Goal: Task Accomplishment & Management: Use online tool/utility

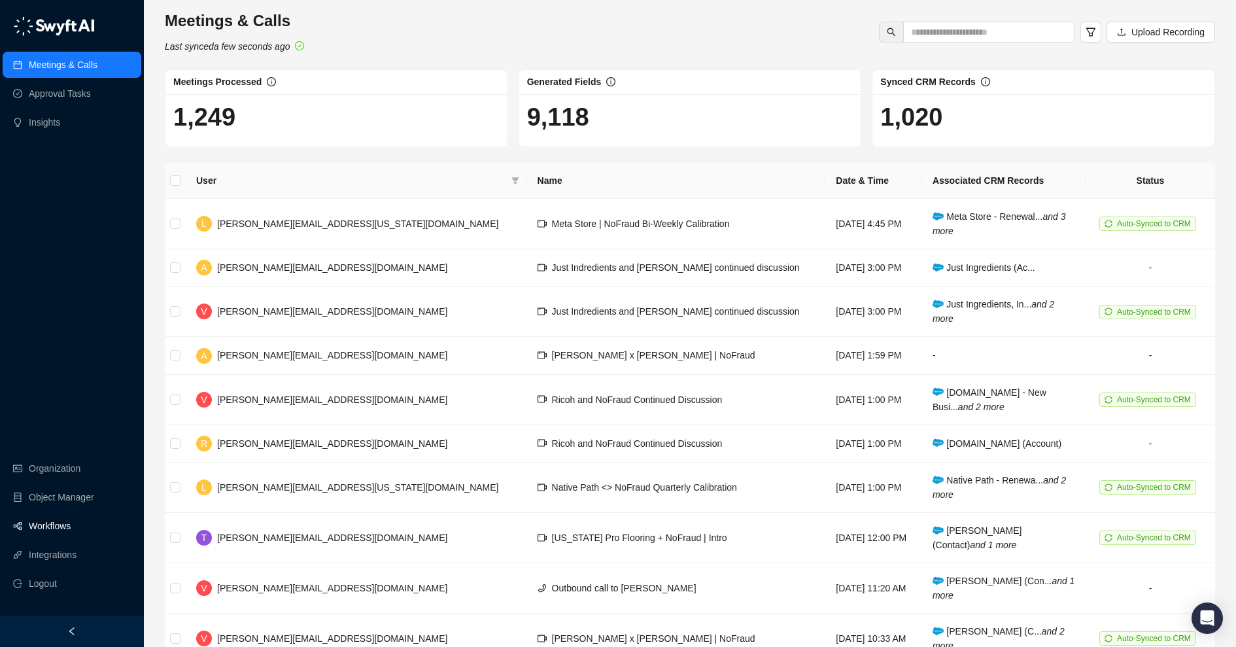
click at [39, 523] on link "Workflows" at bounding box center [50, 526] width 42 height 26
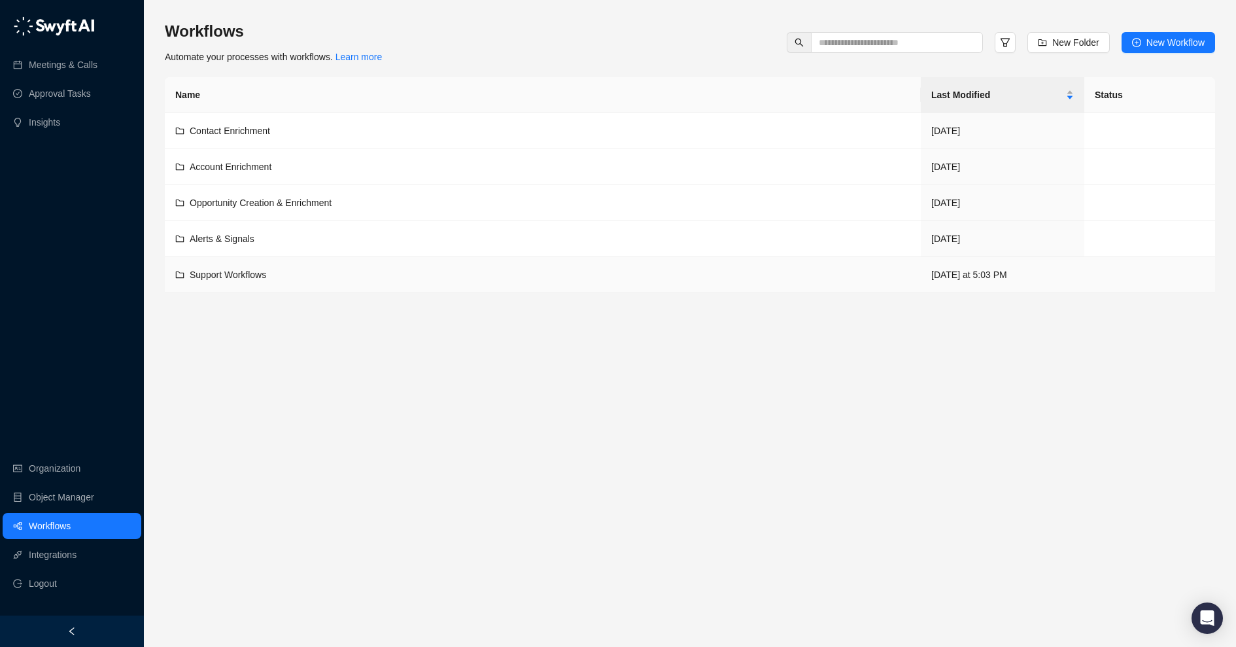
click at [328, 267] on div "Support Workflows" at bounding box center [542, 274] width 735 height 14
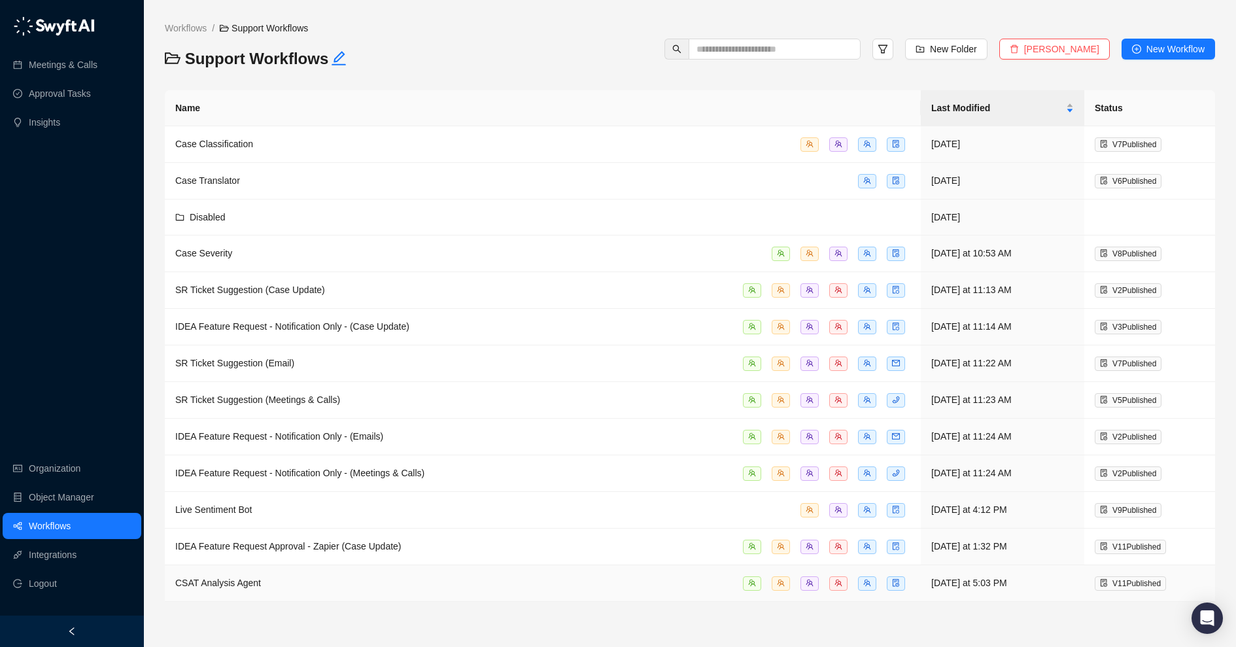
click at [232, 581] on span "CSAT Analysis Agent" at bounding box center [218, 582] width 86 height 10
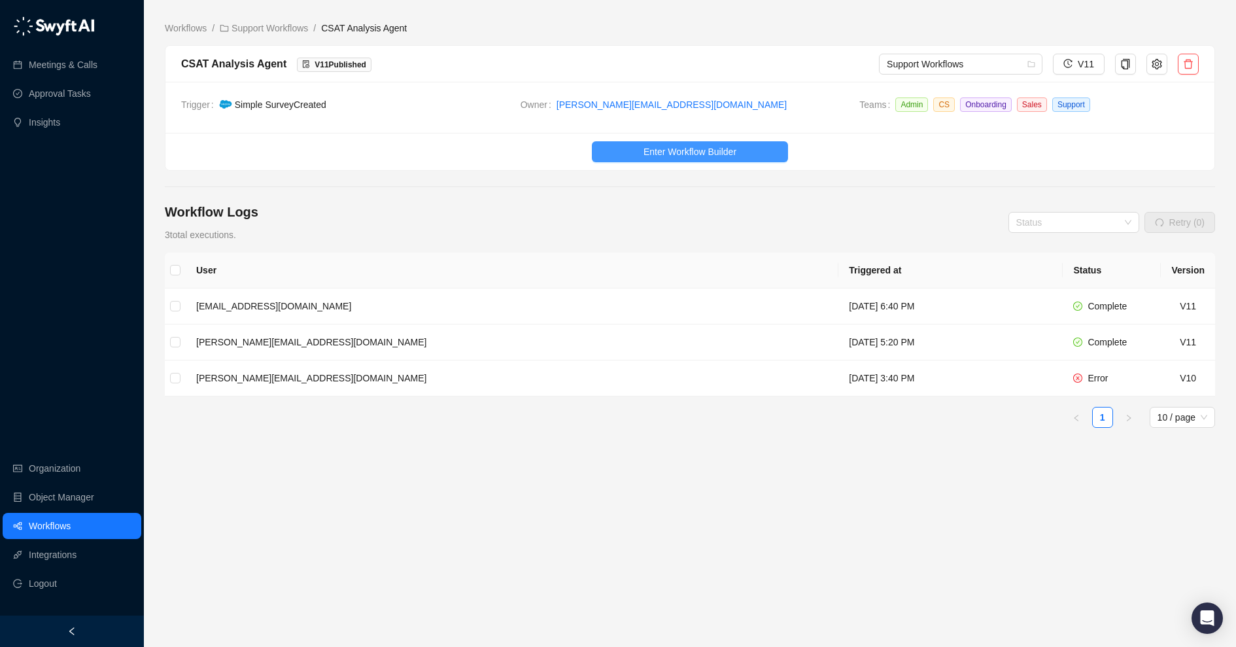
click at [713, 156] on span "Enter Workflow Builder" at bounding box center [690, 152] width 93 height 14
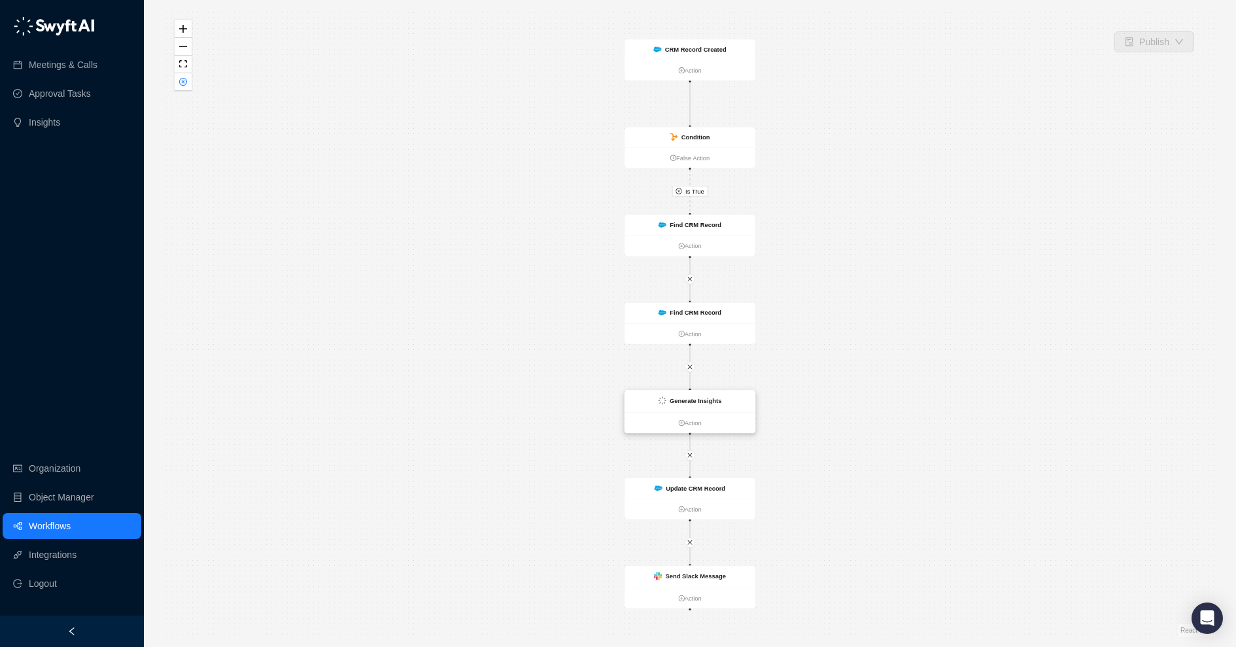
click at [691, 404] on div "Generate Insights" at bounding box center [696, 401] width 52 height 10
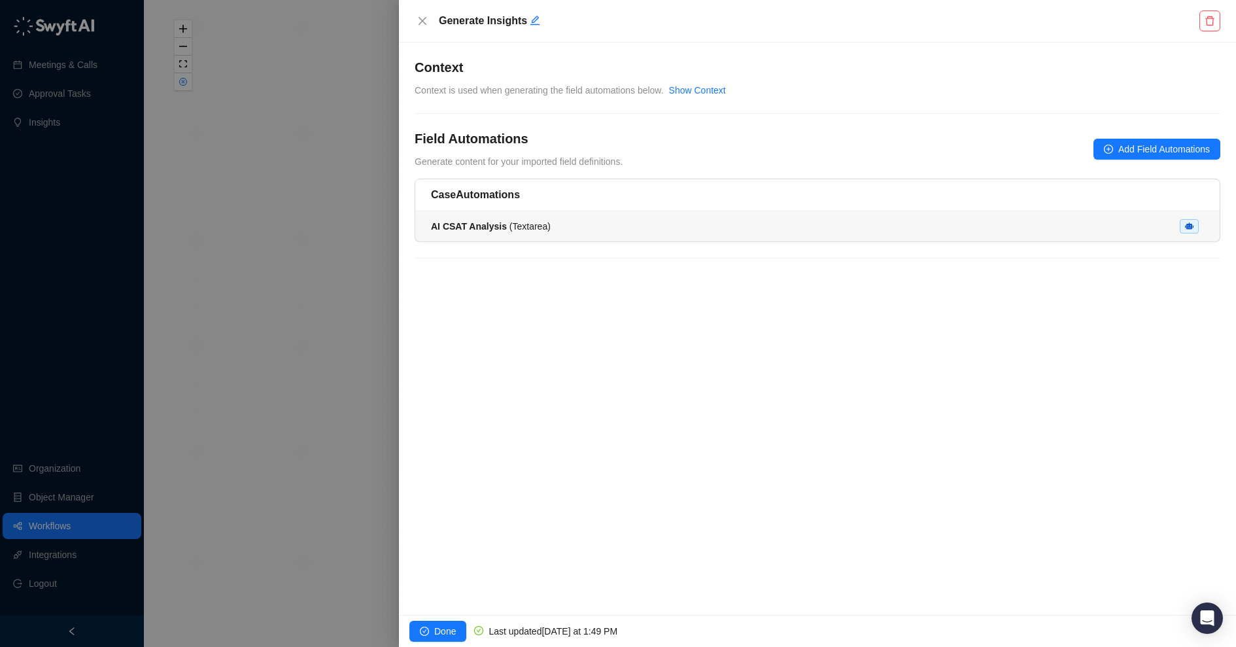
click at [636, 233] on li "AI CSAT Analysis ( Textarea )" at bounding box center [817, 226] width 804 height 30
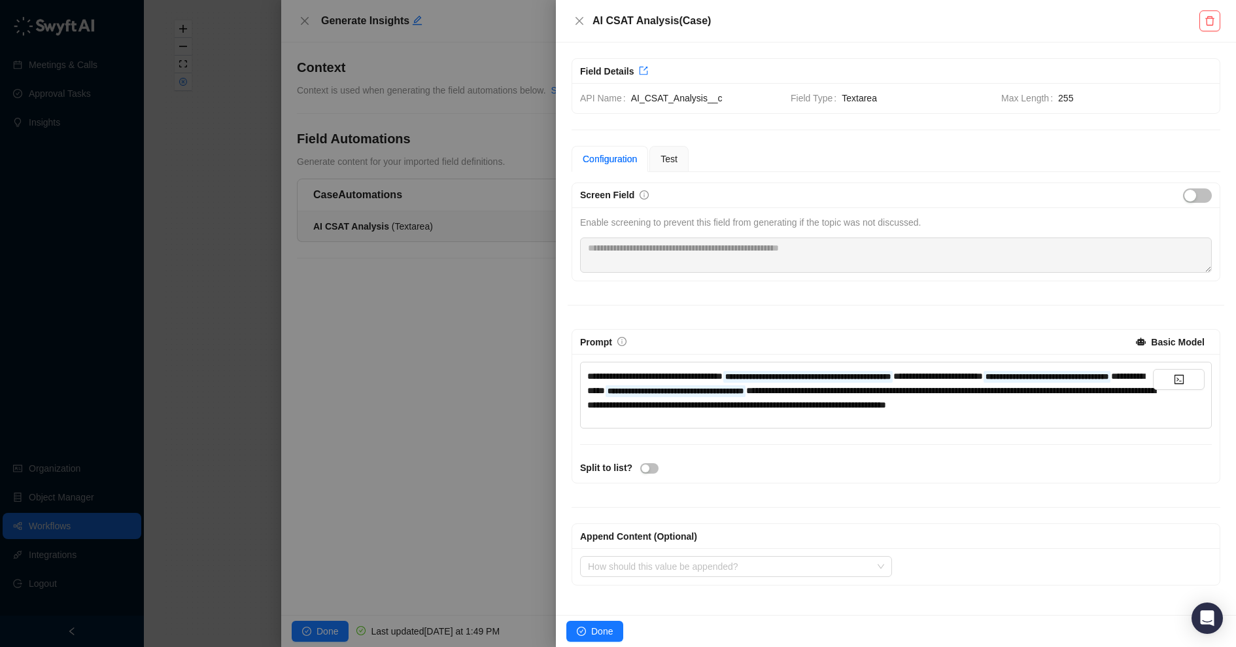
click at [788, 409] on span "**********" at bounding box center [871, 398] width 568 height 24
click at [834, 412] on div "**********" at bounding box center [870, 390] width 566 height 43
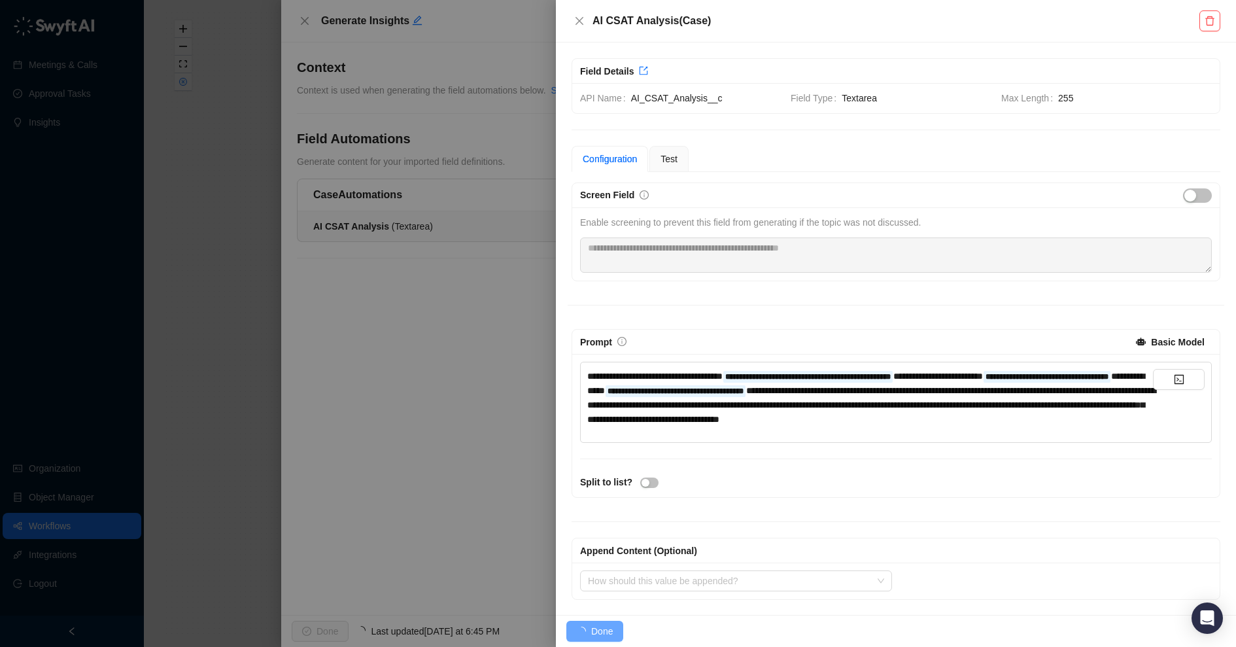
click at [884, 475] on div "**********" at bounding box center [895, 425] width 647 height 143
click at [684, 169] on div "Test" at bounding box center [668, 159] width 39 height 26
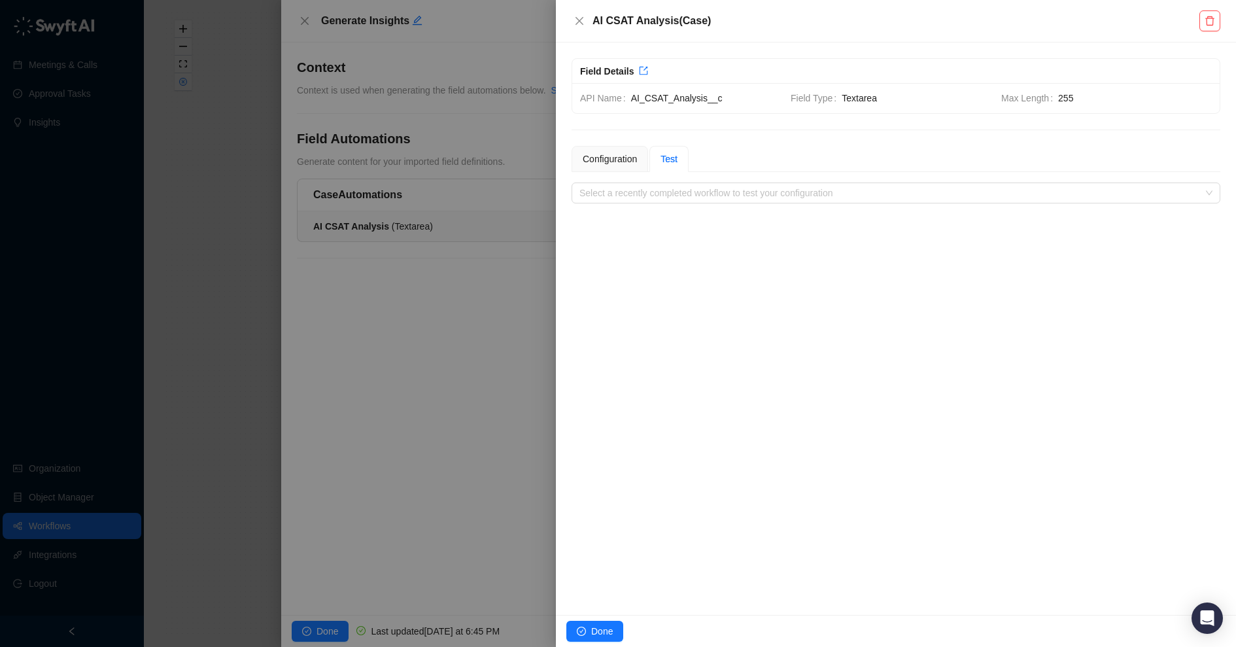
click at [721, 203] on div "**********" at bounding box center [896, 329] width 680 height 572
click at [721, 191] on input "search" at bounding box center [891, 193] width 625 height 20
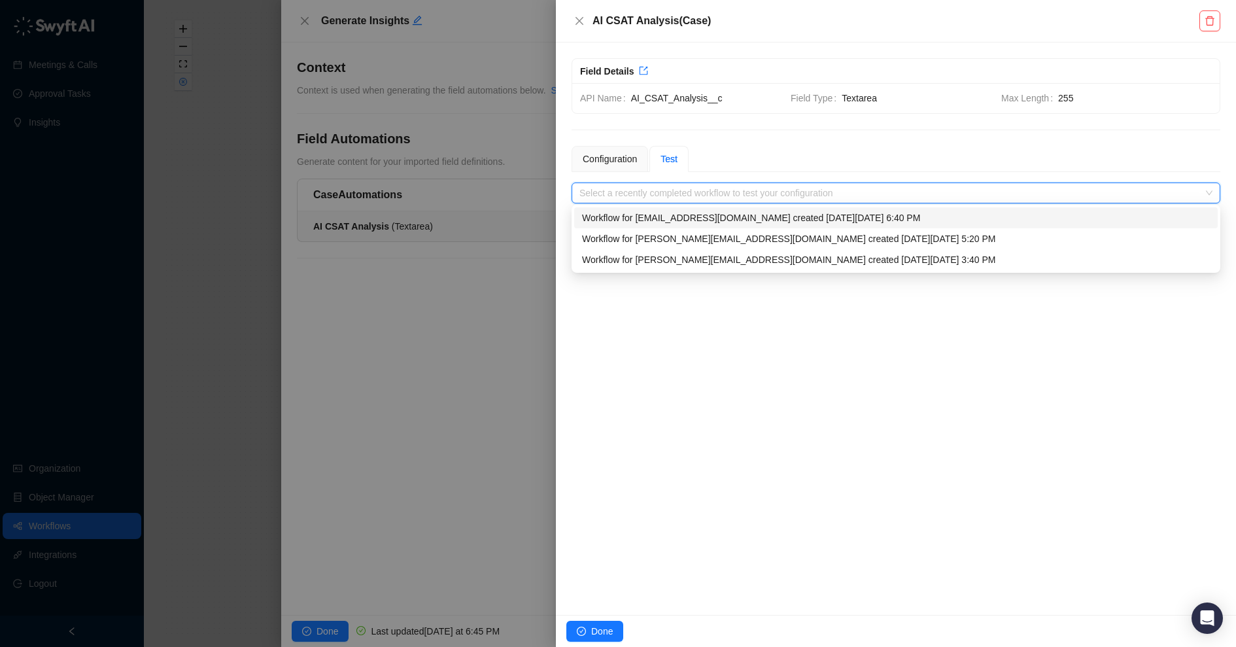
click at [719, 220] on div "Workflow for [EMAIL_ADDRESS][DOMAIN_NAME] created [DATE][DATE] 6:40 PM" at bounding box center [896, 218] width 628 height 14
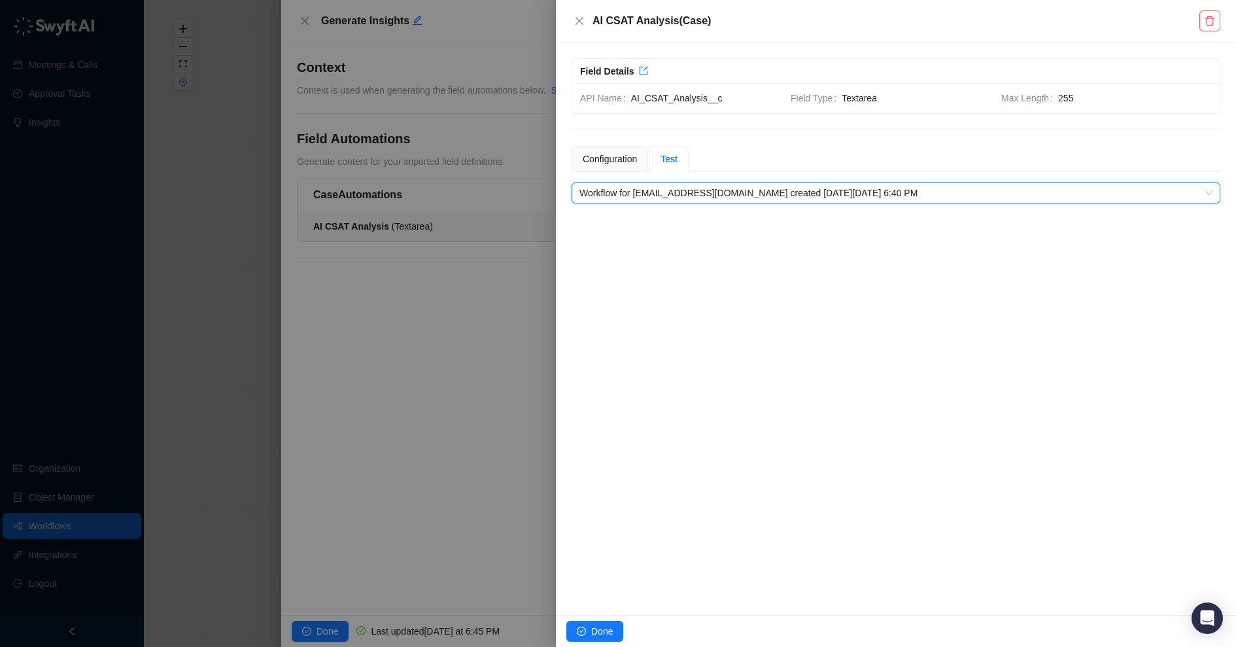
click at [714, 187] on span "Workflow for [EMAIL_ADDRESS][DOMAIN_NAME] created [DATE][DATE] 6:40 PM" at bounding box center [895, 193] width 633 height 20
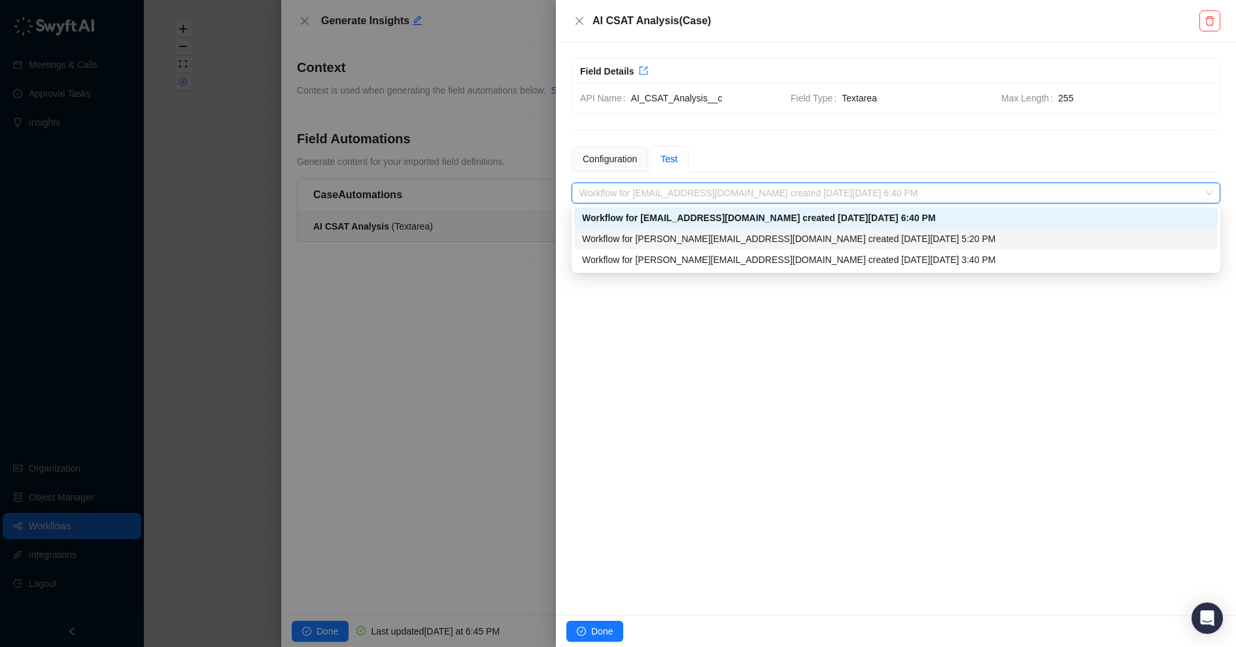
click at [721, 235] on div "Workflow for [PERSON_NAME][EMAIL_ADDRESS][DOMAIN_NAME] created [DATE][DATE] 5:2…" at bounding box center [896, 239] width 628 height 14
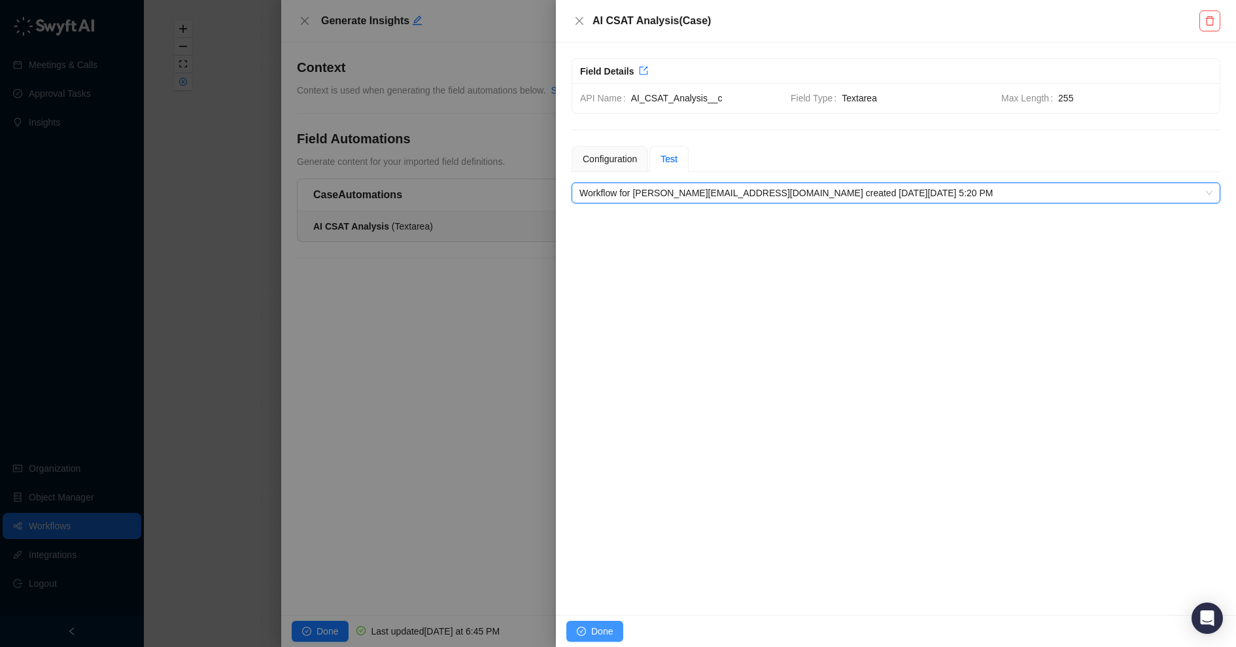
click at [598, 626] on span "Done" at bounding box center [602, 631] width 22 height 14
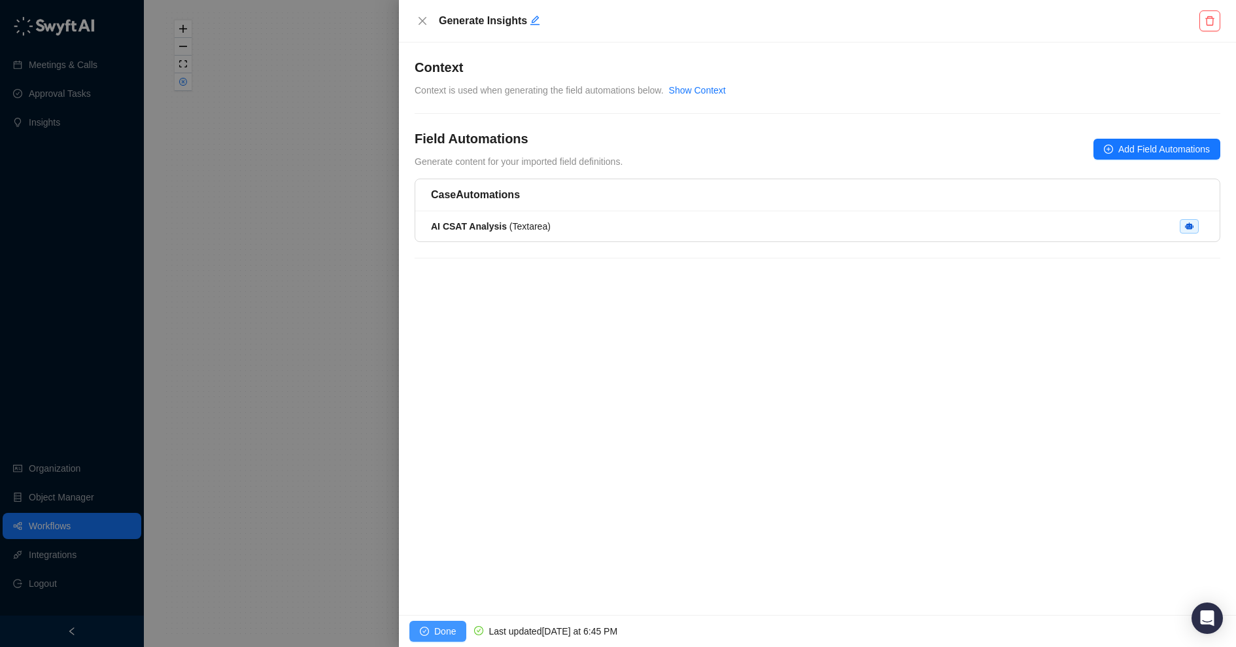
click at [430, 627] on button "Done" at bounding box center [437, 631] width 57 height 21
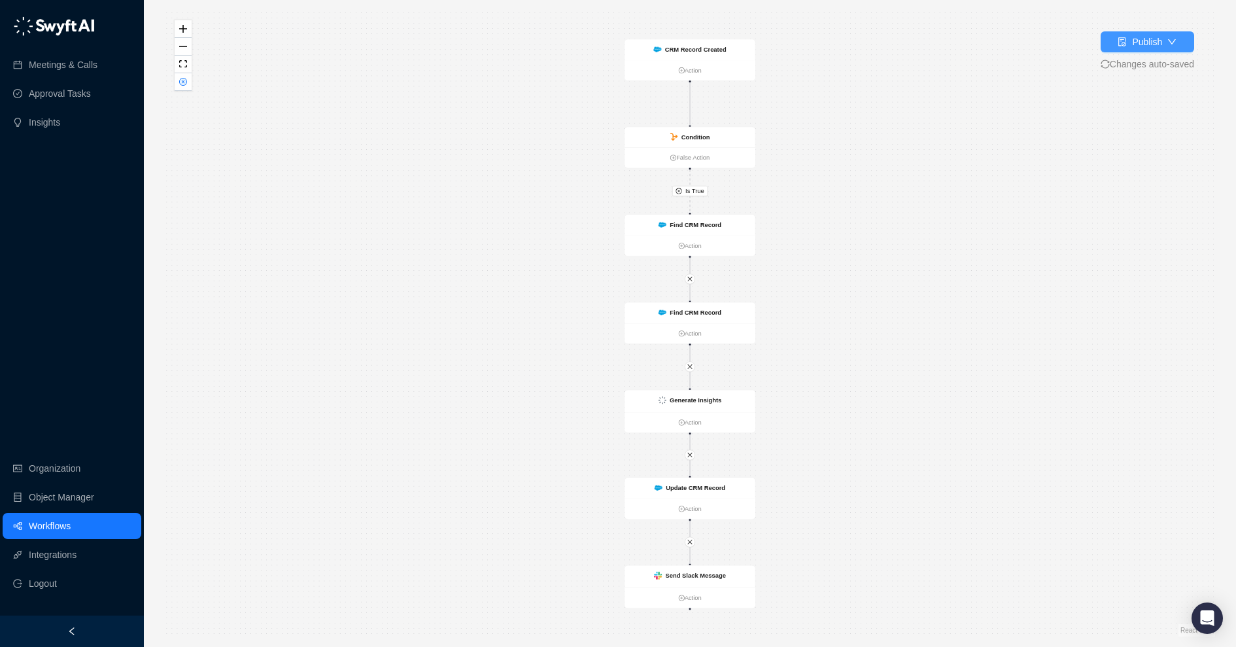
click at [1161, 44] on button "Publish" at bounding box center [1148, 41] width 94 height 21
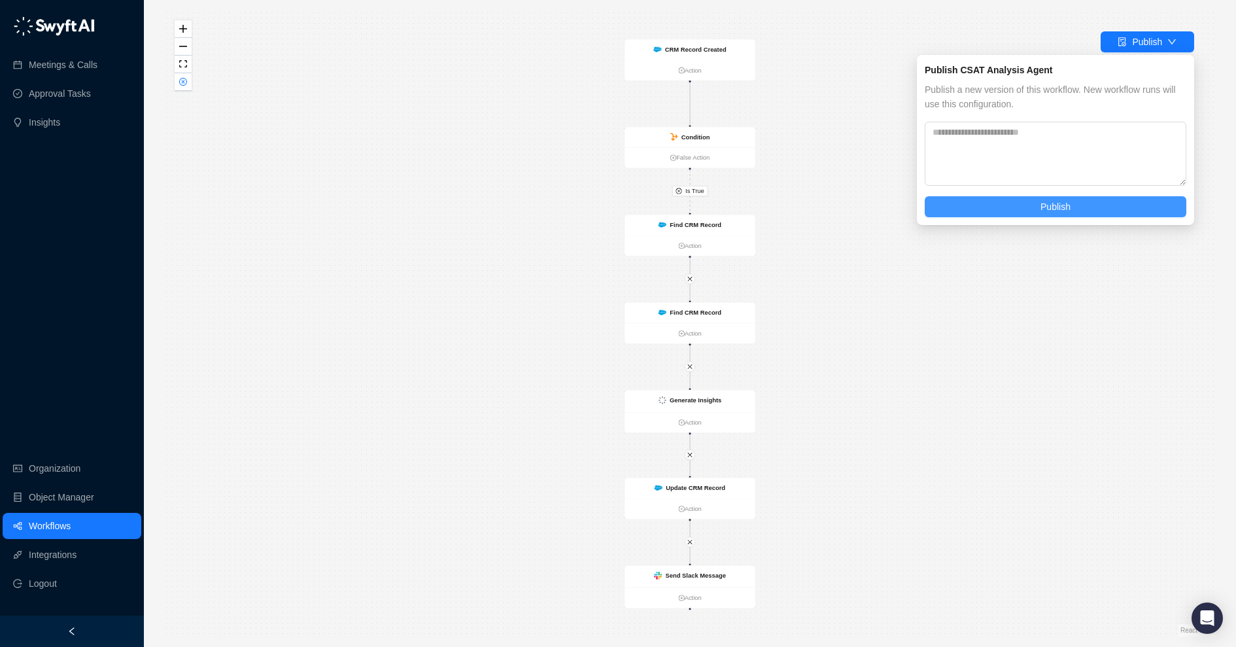
click at [1018, 211] on button "Publish" at bounding box center [1056, 206] width 262 height 21
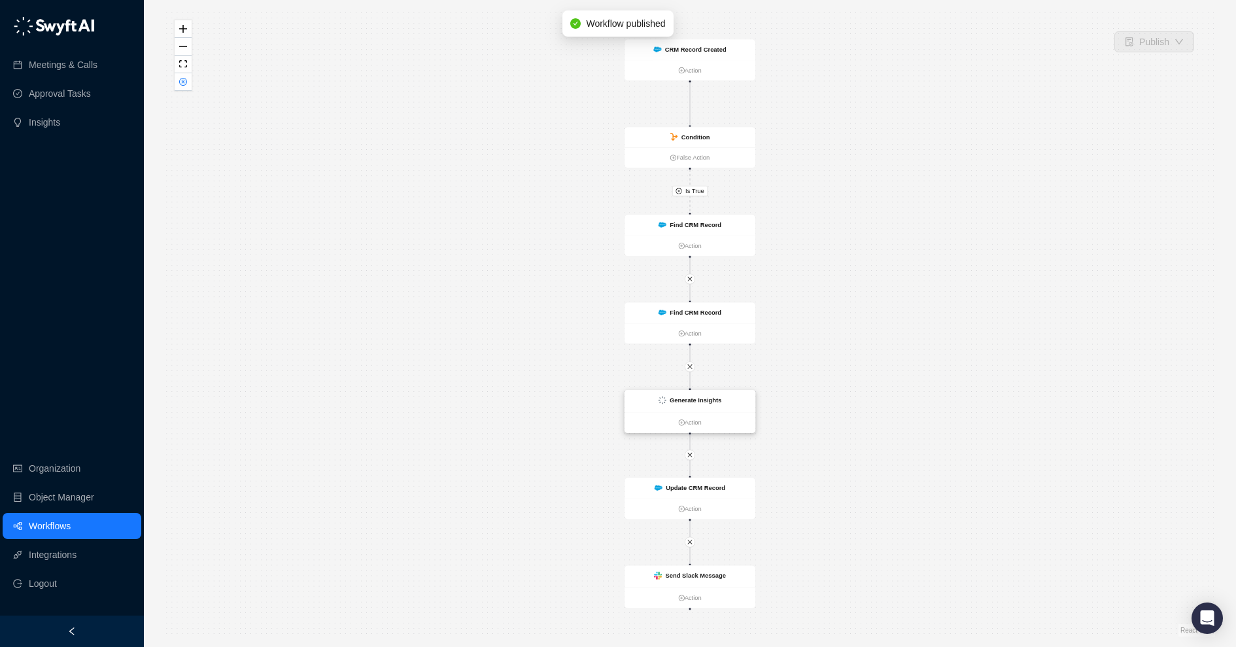
click at [687, 394] on div "Generate Insights" at bounding box center [690, 401] width 131 height 22
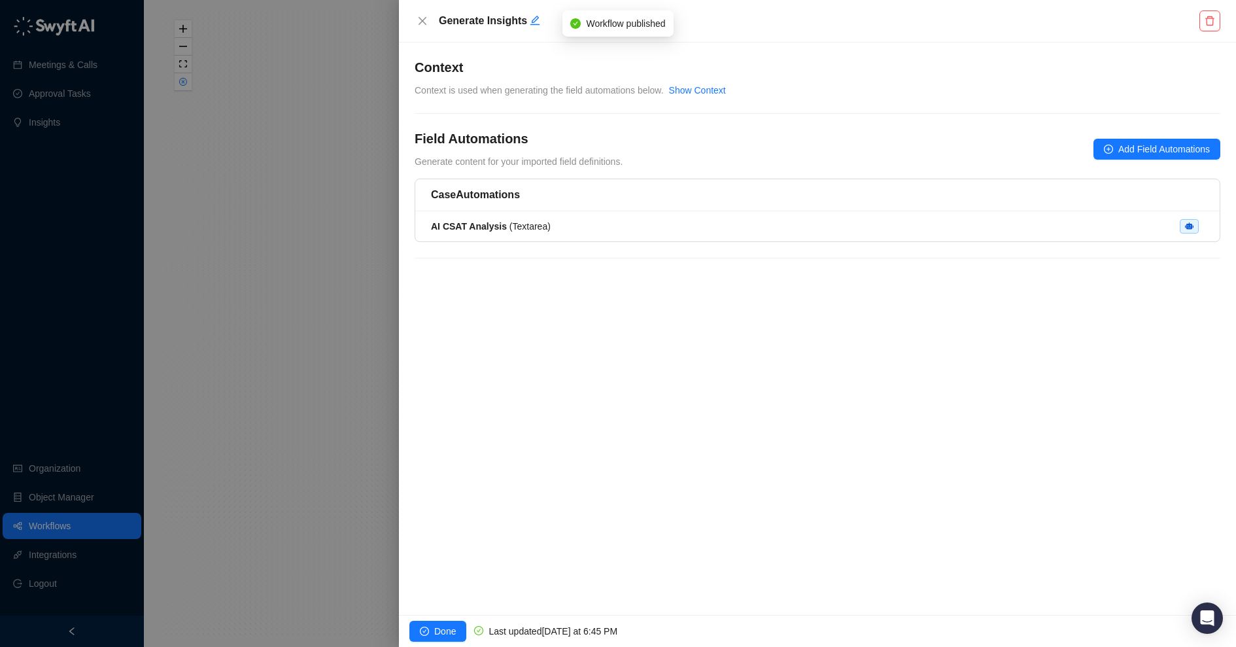
click at [657, 233] on li "AI CSAT Analysis ( Textarea )" at bounding box center [817, 226] width 804 height 30
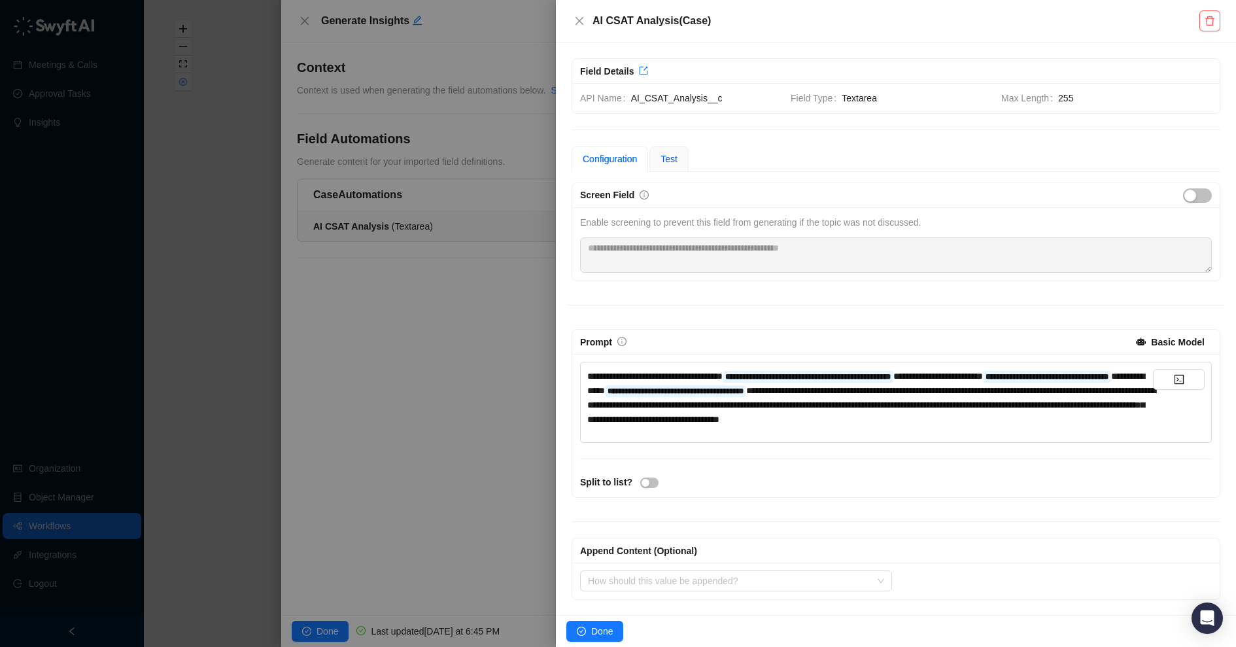
click at [673, 154] on span "Test" at bounding box center [669, 159] width 17 height 10
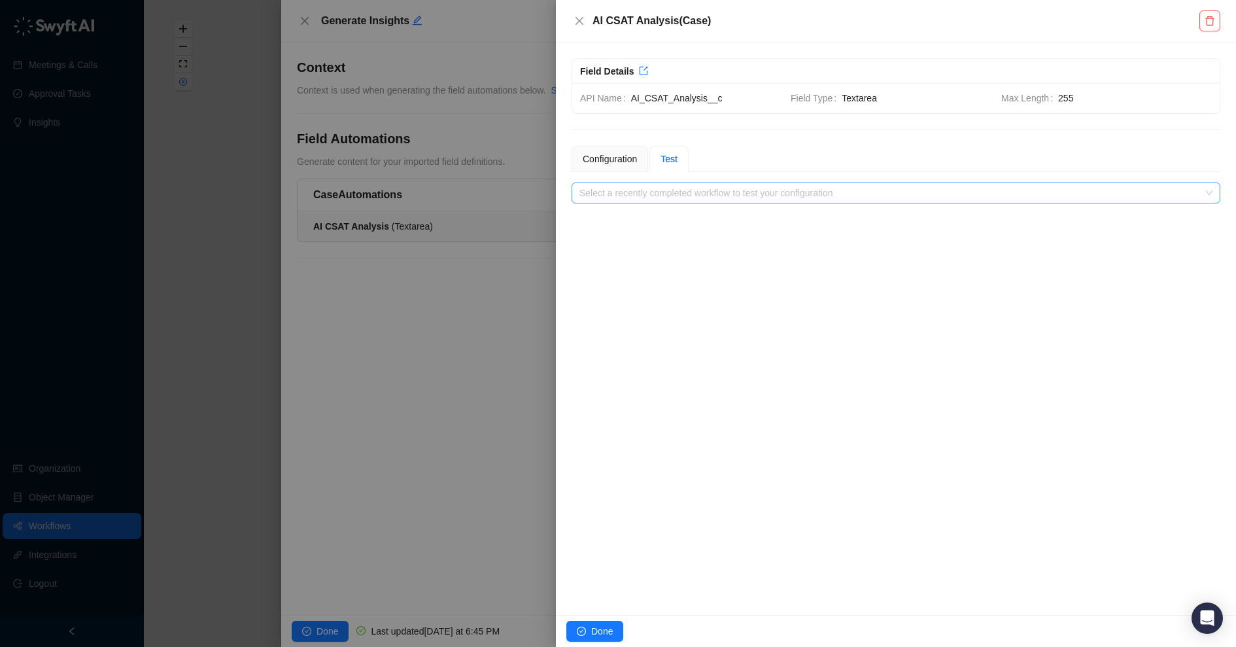
click at [673, 184] on input "search" at bounding box center [891, 193] width 625 height 20
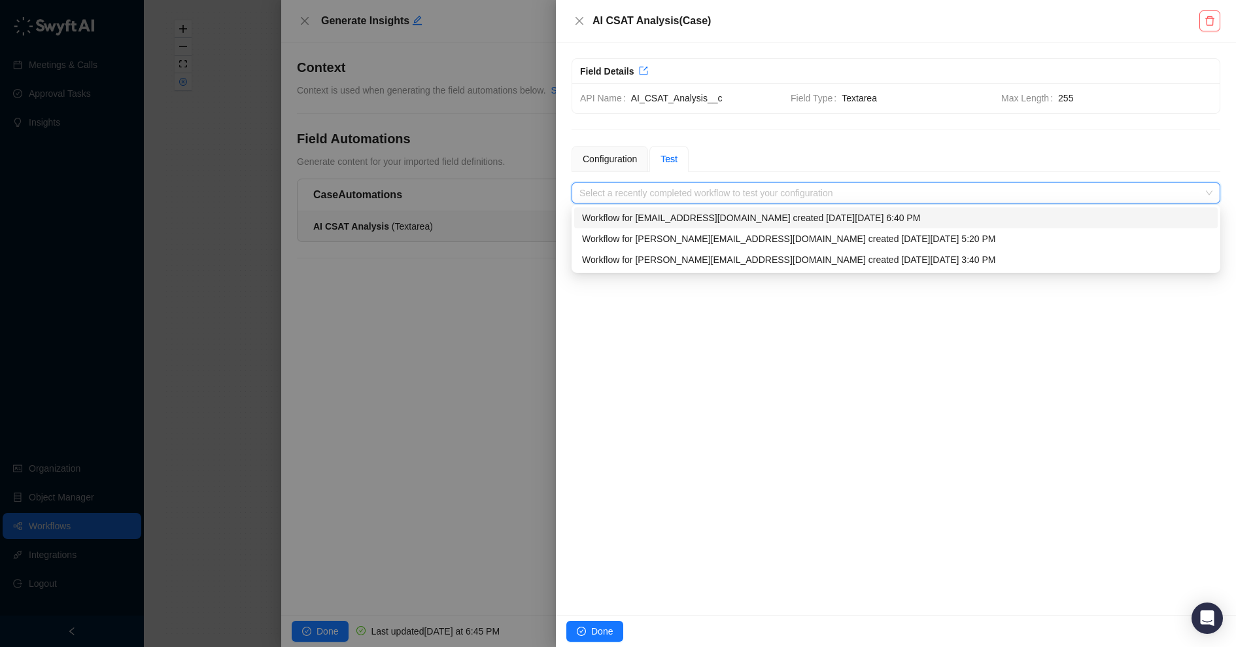
click at [673, 211] on div "Workflow for [EMAIL_ADDRESS][DOMAIN_NAME] created [DATE][DATE] 6:40 PM" at bounding box center [896, 218] width 628 height 14
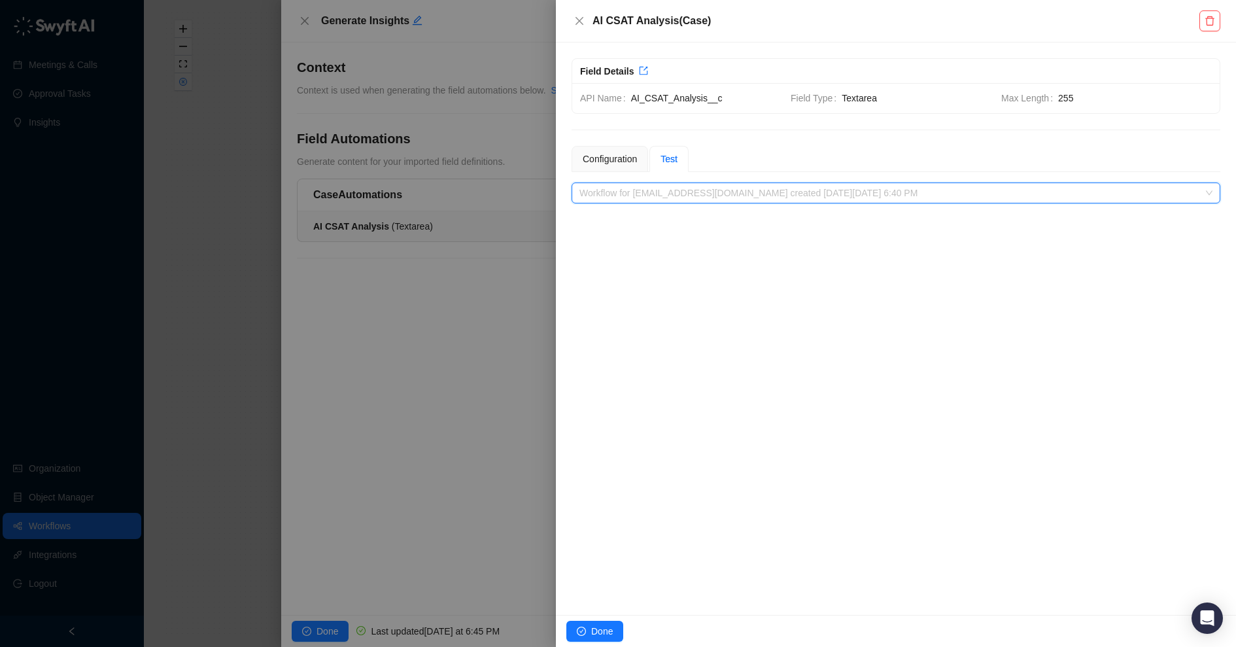
click at [683, 186] on span "Workflow for [EMAIL_ADDRESS][DOMAIN_NAME] created [DATE][DATE] 6:40 PM" at bounding box center [895, 193] width 633 height 20
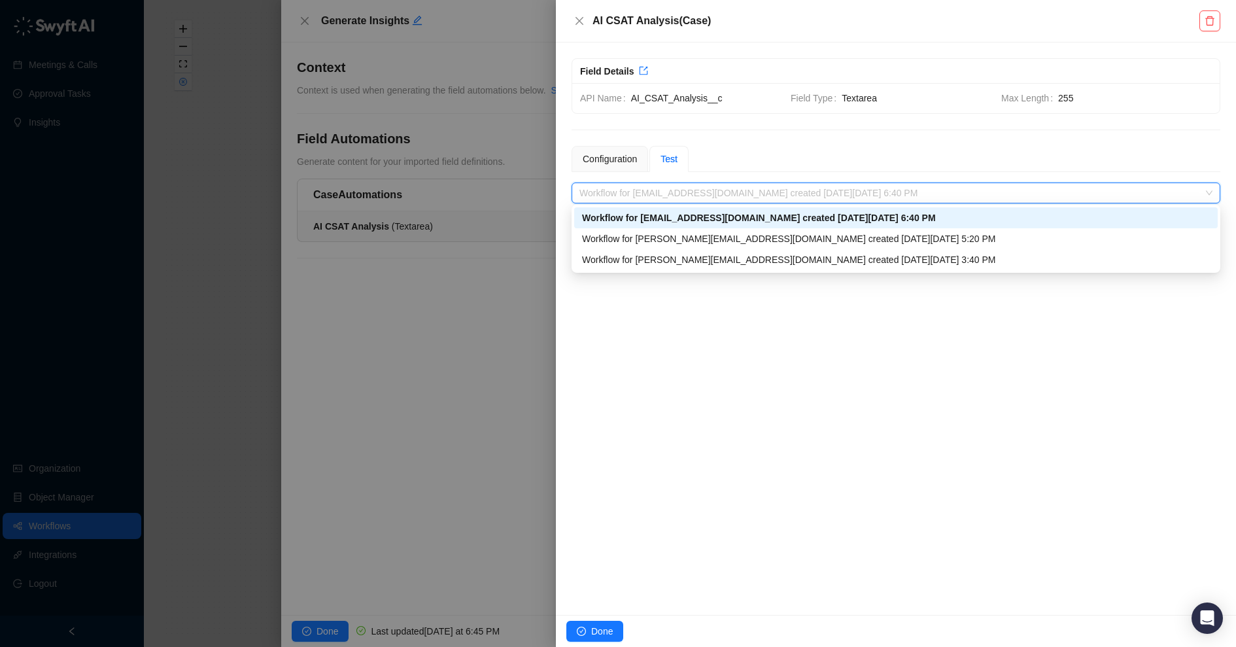
click at [678, 216] on div "Workflow for [EMAIL_ADDRESS][DOMAIN_NAME] created [DATE][DATE] 6:40 PM" at bounding box center [896, 218] width 628 height 14
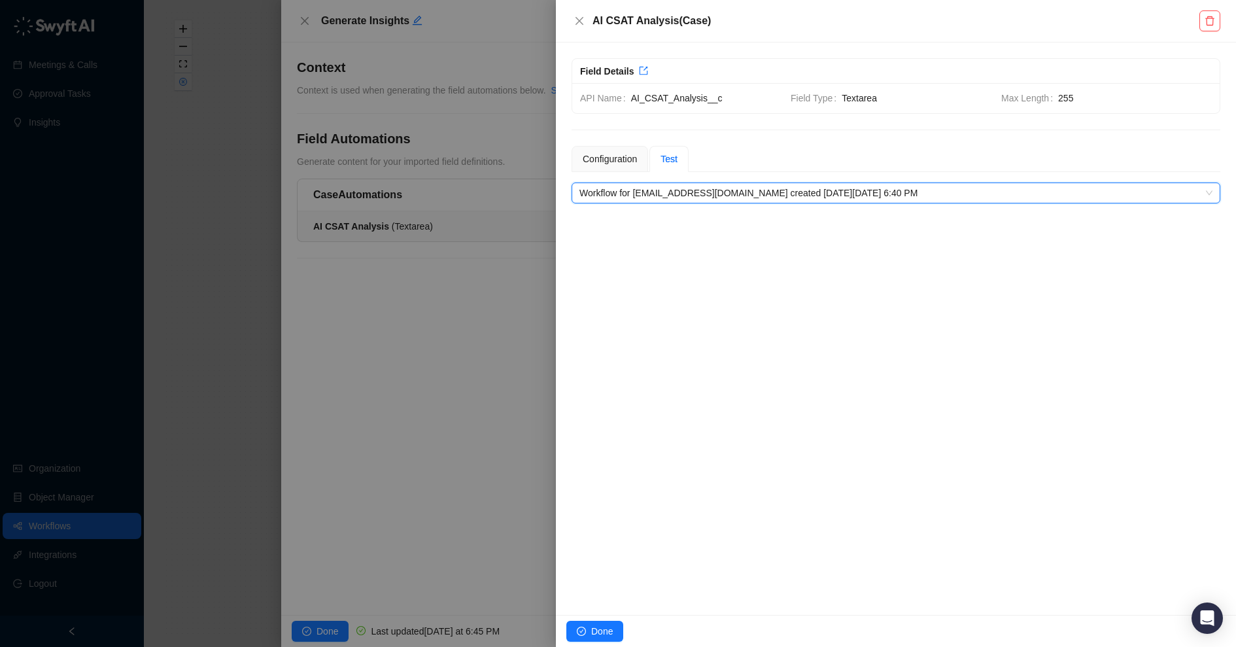
click at [715, 186] on span "Workflow for [EMAIL_ADDRESS][DOMAIN_NAME] created [DATE][DATE] 6:40 PM" at bounding box center [895, 193] width 633 height 20
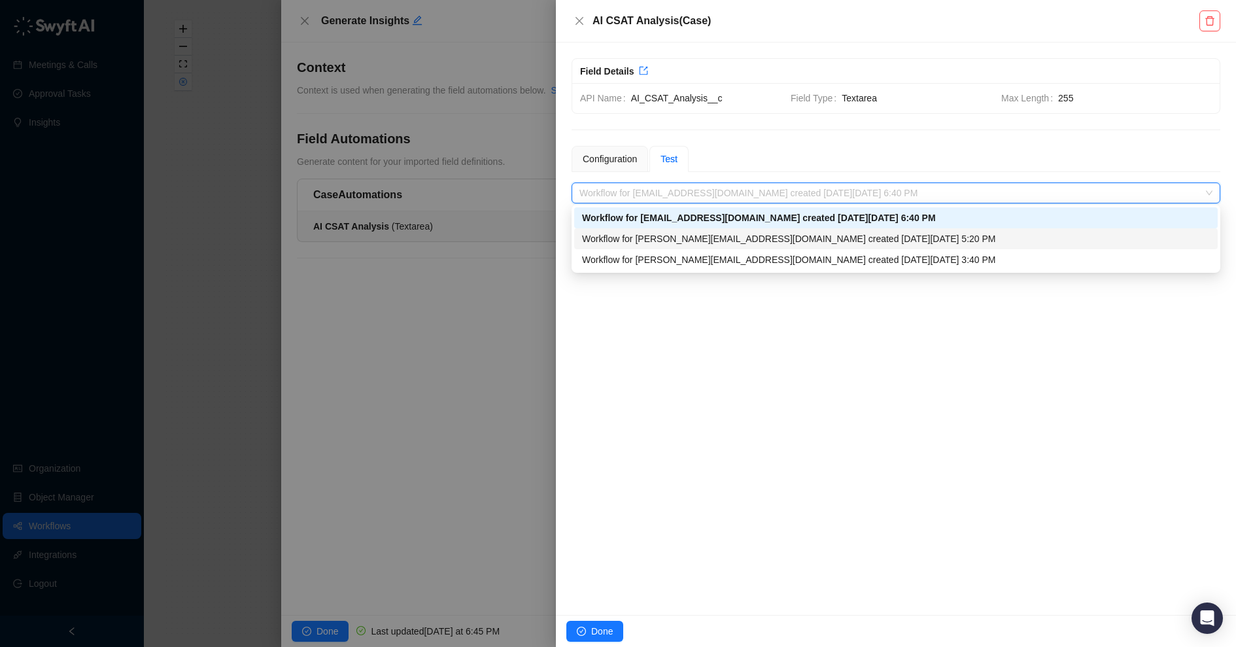
click at [714, 239] on div "Workflow for [PERSON_NAME][EMAIL_ADDRESS][DOMAIN_NAME] created [DATE][DATE] 5:2…" at bounding box center [896, 239] width 628 height 14
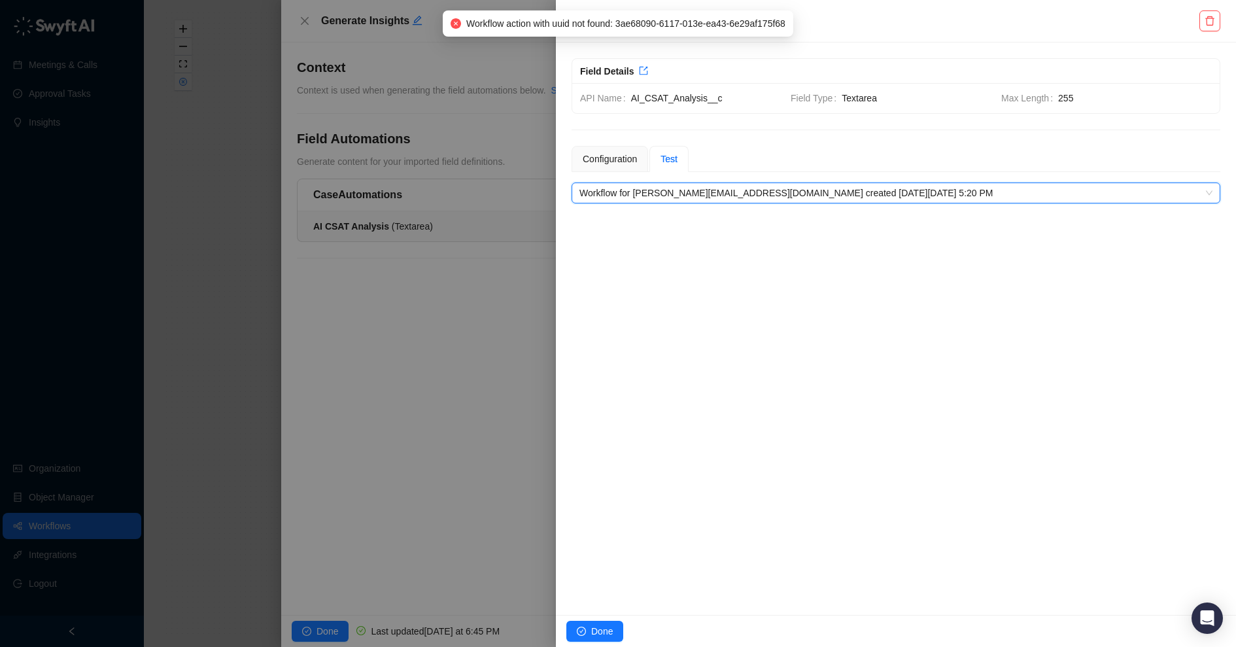
click at [702, 190] on span "Workflow for [PERSON_NAME][EMAIL_ADDRESS][DOMAIN_NAME] created [DATE][DATE] 5:2…" at bounding box center [895, 193] width 633 height 20
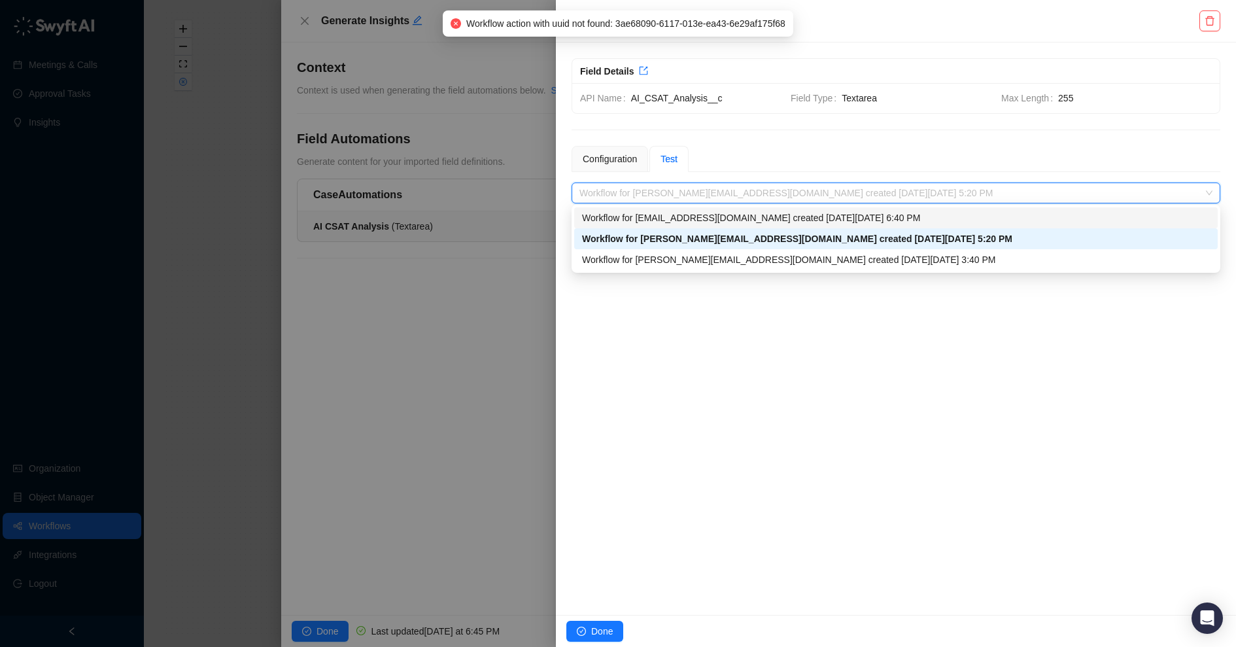
click at [698, 216] on div "Workflow for [EMAIL_ADDRESS][DOMAIN_NAME] created [DATE][DATE] 6:40 PM" at bounding box center [896, 218] width 628 height 14
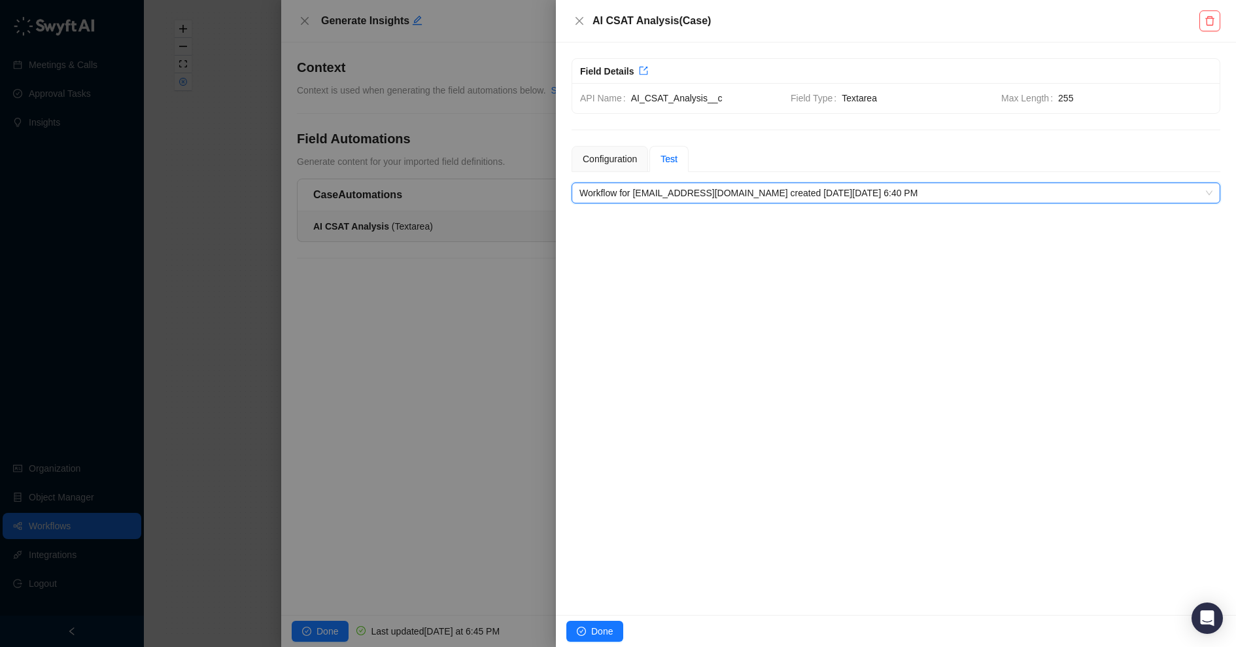
click at [687, 183] on span "Workflow for [EMAIL_ADDRESS][DOMAIN_NAME] created [DATE][DATE] 6:40 PM" at bounding box center [895, 193] width 633 height 20
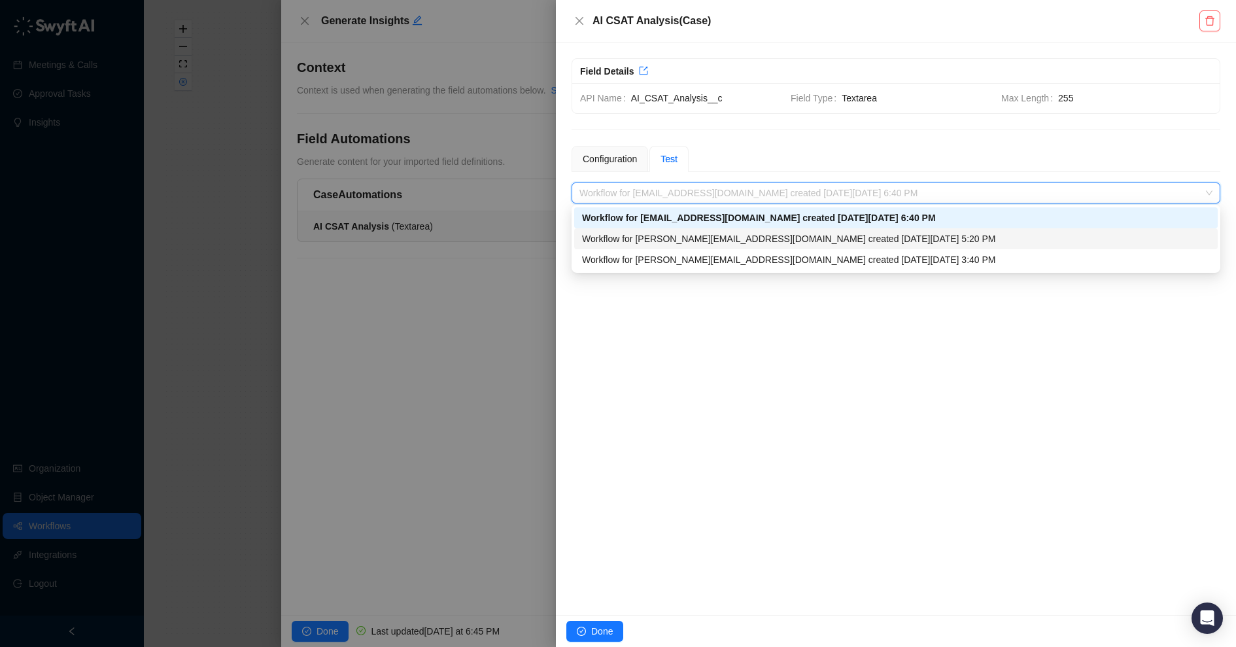
click at [687, 236] on div "Workflow for [PERSON_NAME][EMAIL_ADDRESS][DOMAIN_NAME] created [DATE][DATE] 5:2…" at bounding box center [896, 239] width 628 height 14
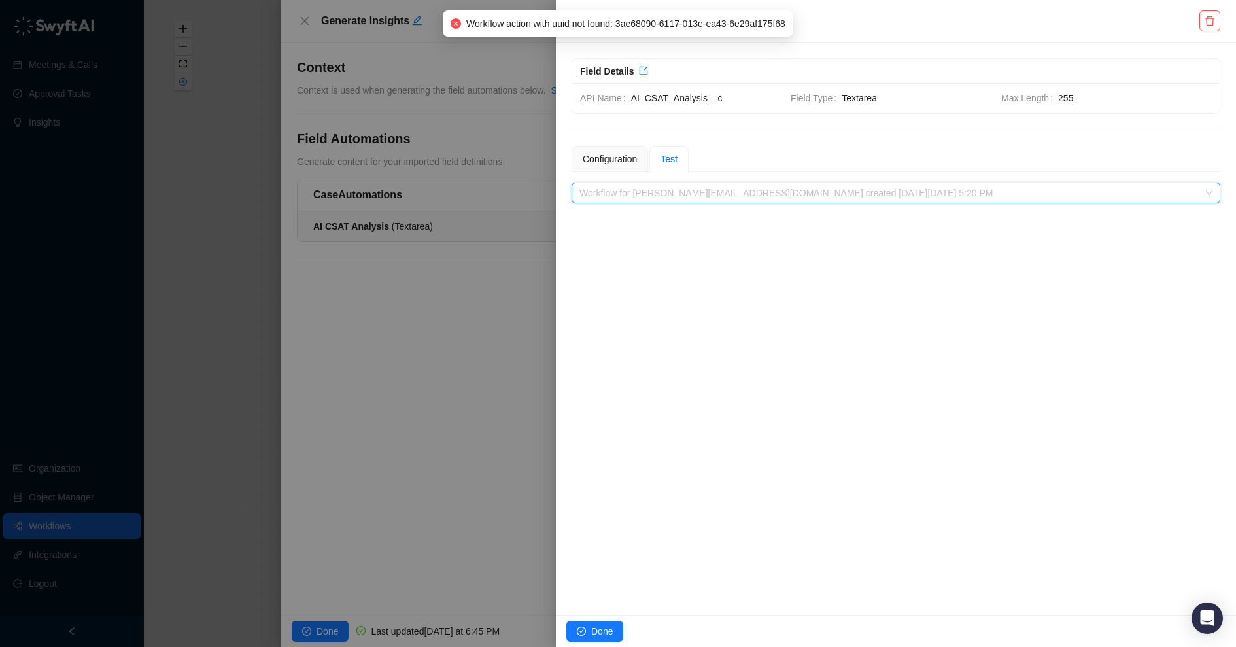
click at [670, 194] on span "Workflow for [PERSON_NAME][EMAIL_ADDRESS][DOMAIN_NAME] created [DATE][DATE] 5:2…" at bounding box center [895, 193] width 633 height 20
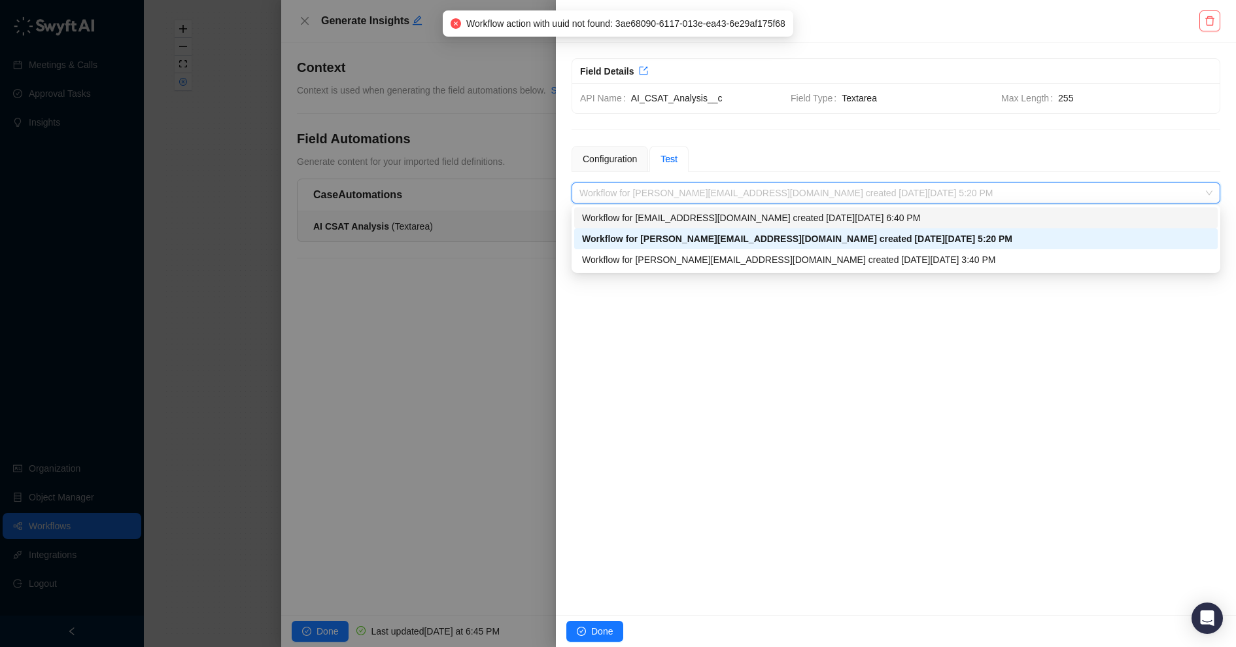
click at [673, 215] on div "Workflow for [EMAIL_ADDRESS][DOMAIN_NAME] created [DATE][DATE] 6:40 PM" at bounding box center [896, 218] width 628 height 14
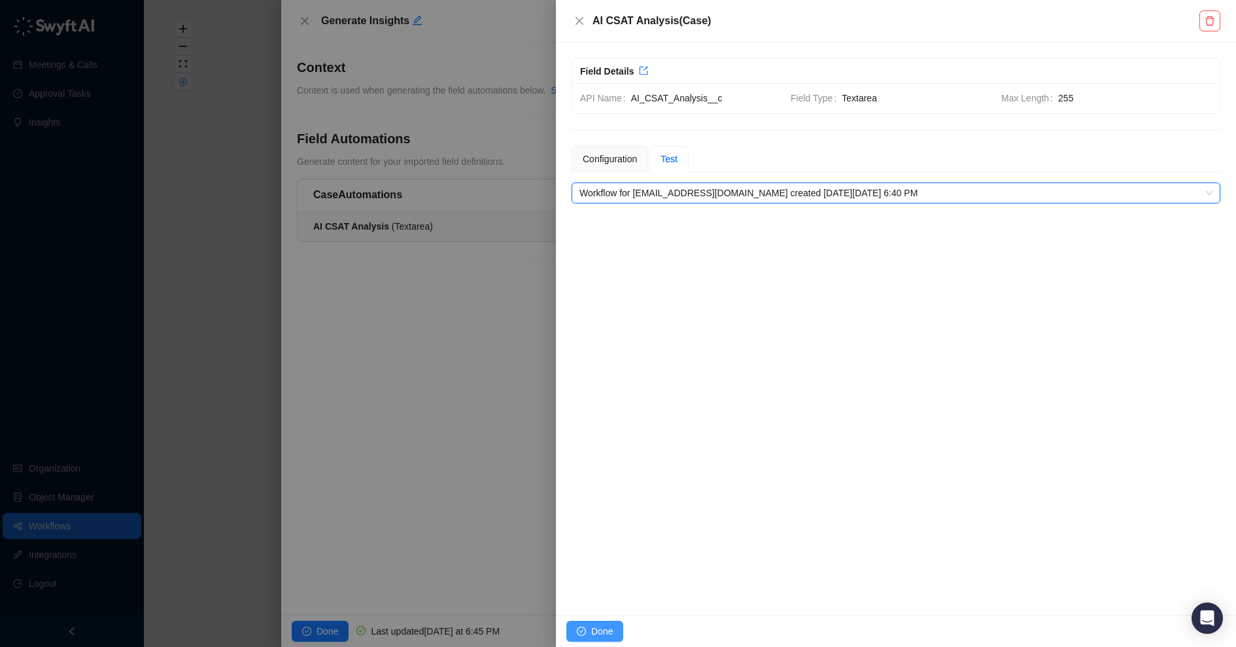
click at [600, 631] on span "Done" at bounding box center [602, 631] width 22 height 14
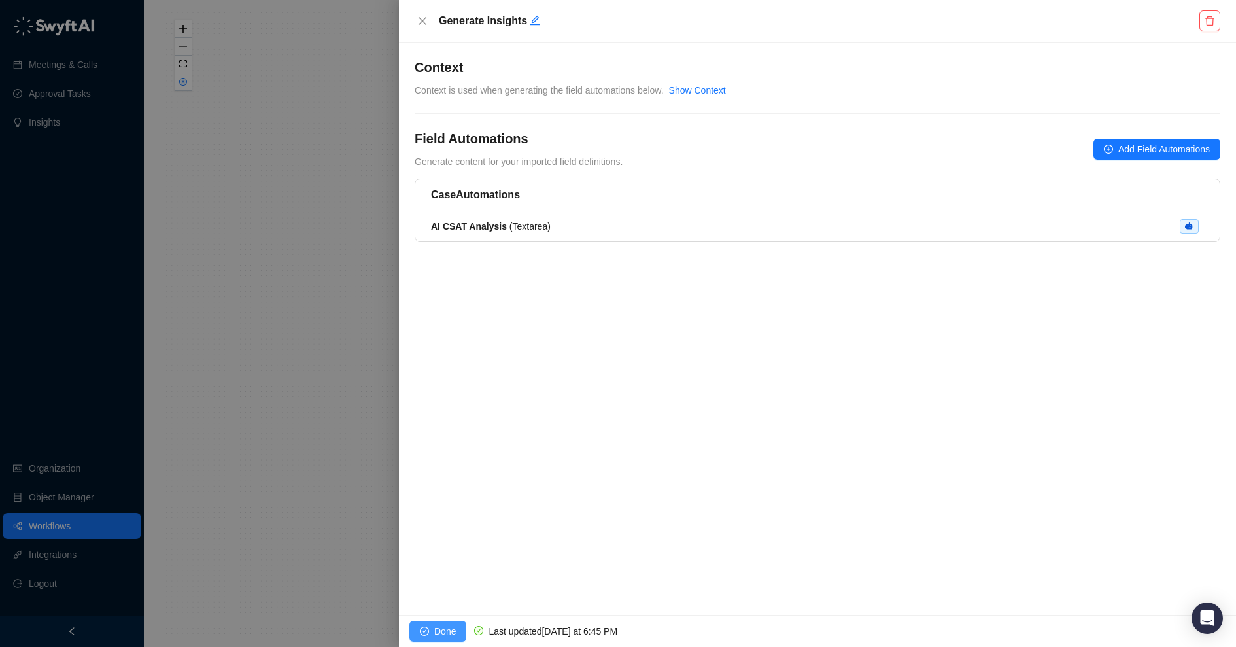
click at [422, 632] on icon "check-circle" at bounding box center [424, 631] width 9 height 9
